Goal: Transaction & Acquisition: Download file/media

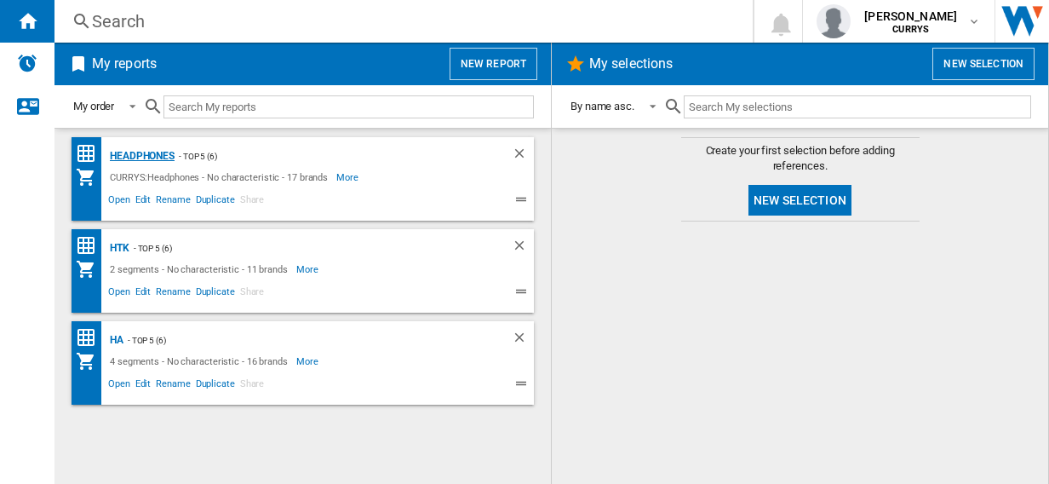
click at [148, 153] on div "Headphones" at bounding box center [140, 156] width 69 height 21
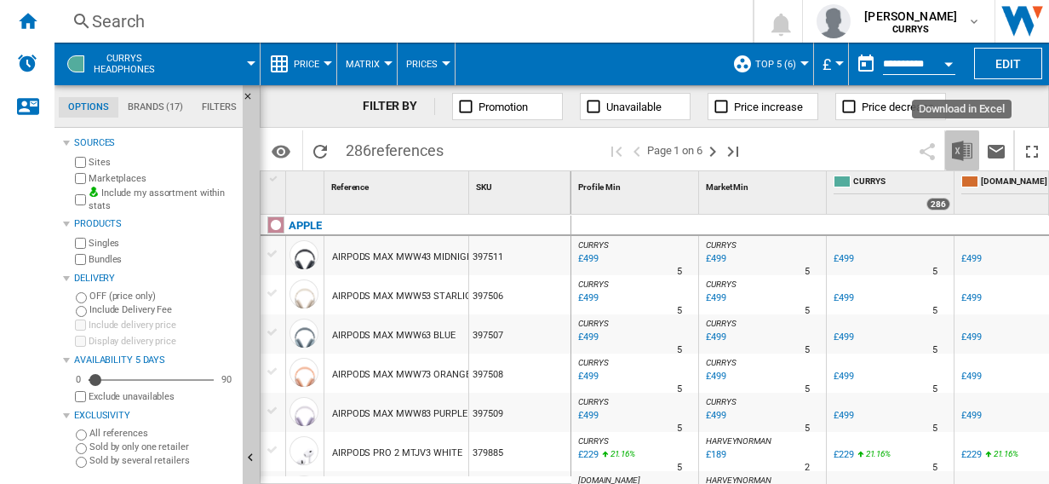
click at [962, 153] on img "Download in Excel" at bounding box center [962, 151] width 20 height 20
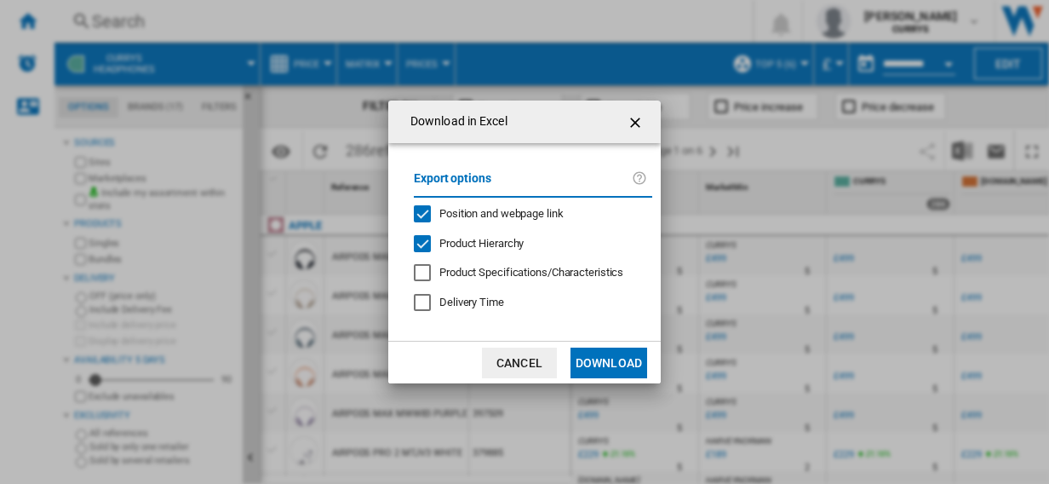
click at [594, 361] on button "Download" at bounding box center [609, 363] width 77 height 31
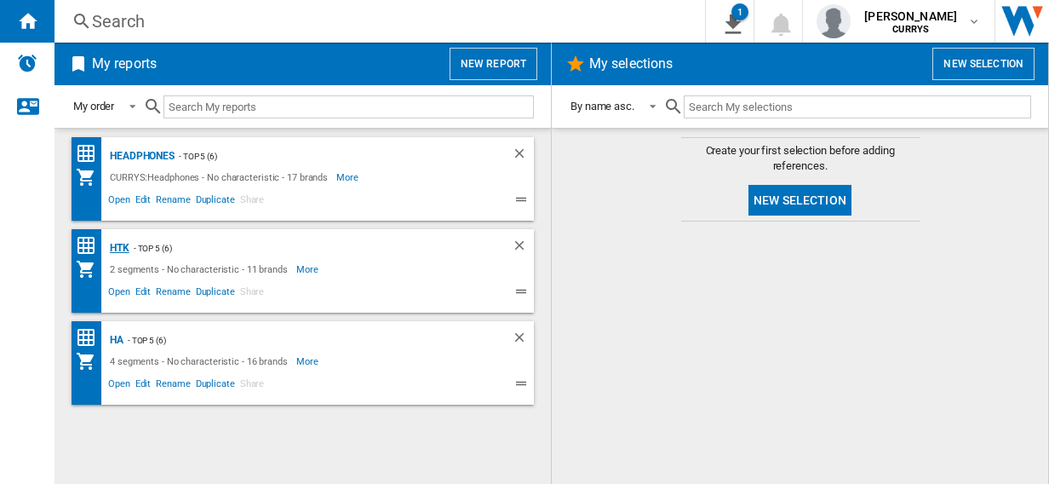
click at [119, 247] on div "HTK" at bounding box center [118, 248] width 24 height 21
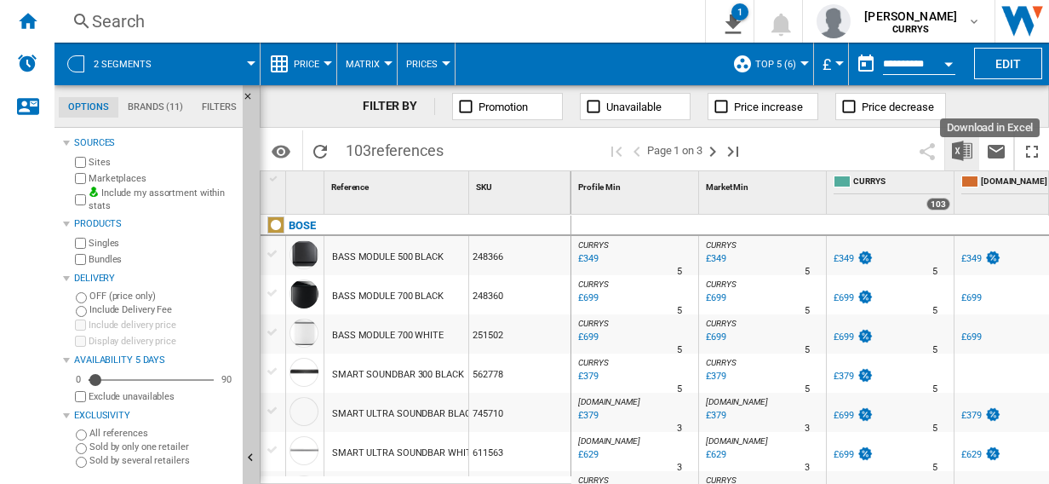
click at [960, 150] on img "Download in Excel" at bounding box center [962, 151] width 20 height 20
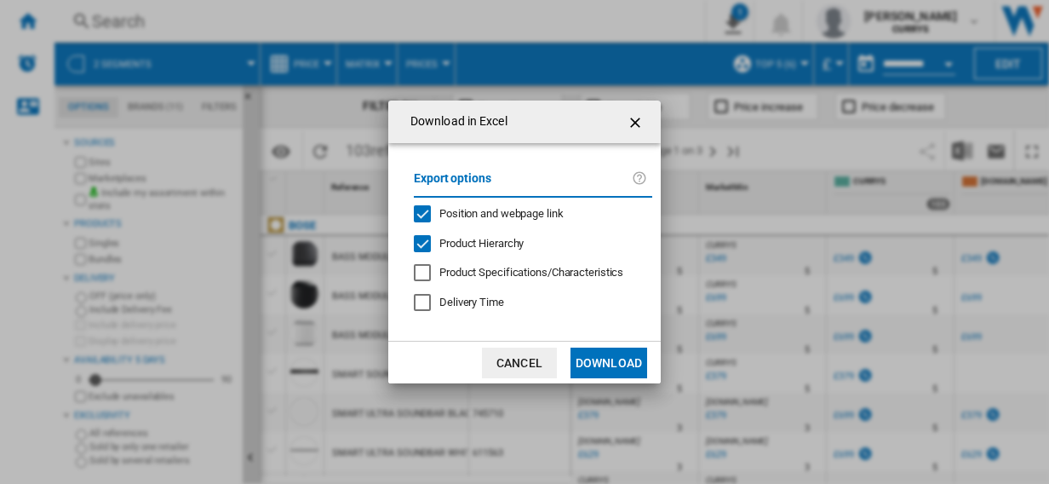
click at [617, 363] on button "Download" at bounding box center [609, 363] width 77 height 31
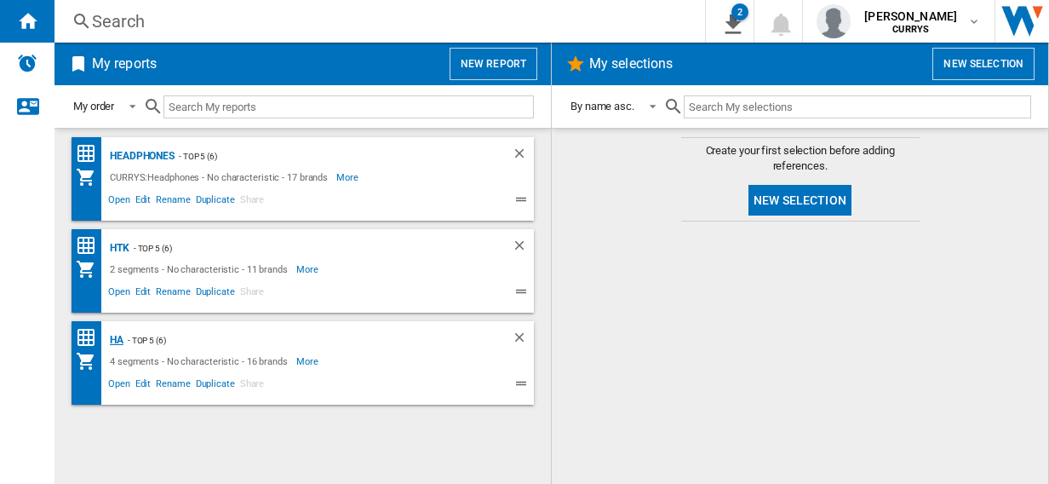
click at [118, 339] on div "HA" at bounding box center [115, 340] width 18 height 21
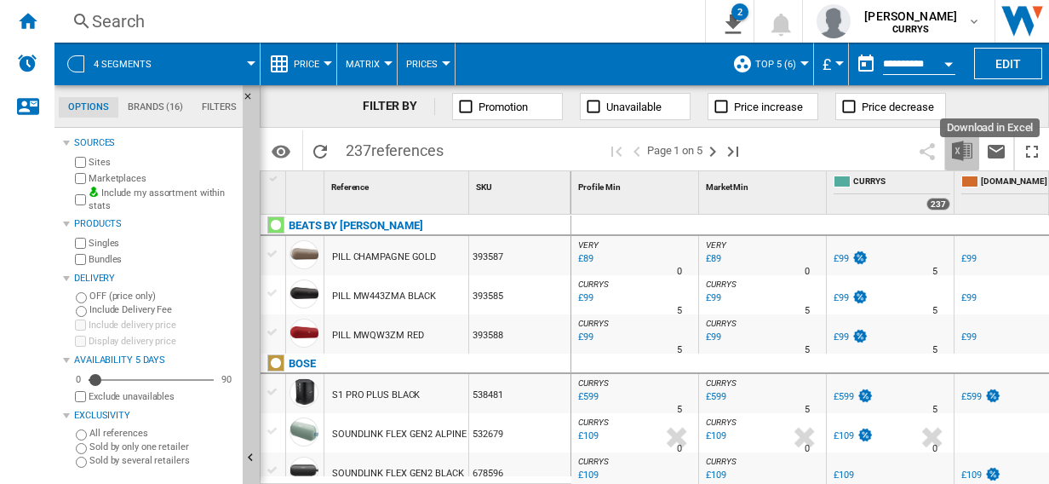
click at [962, 150] on img "Download in Excel" at bounding box center [962, 151] width 20 height 20
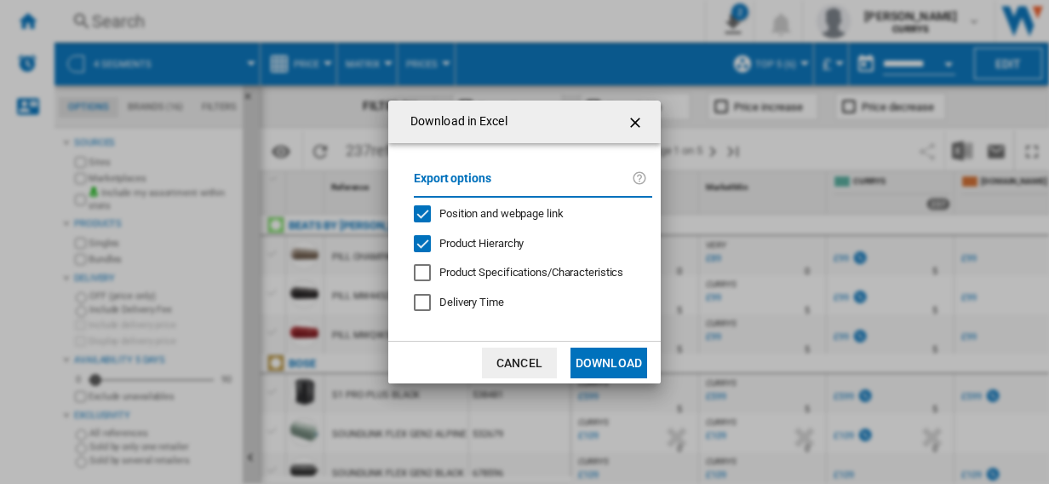
click at [610, 361] on button "Download" at bounding box center [609, 363] width 77 height 31
